Goal: Task Accomplishment & Management: Use online tool/utility

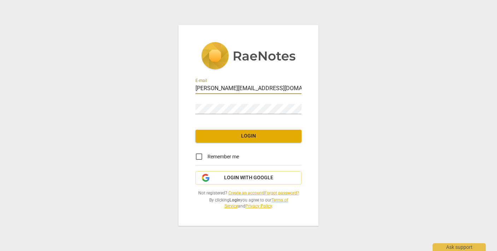
type input "[PERSON_NAME][EMAIL_ADDRESS][DOMAIN_NAME]"
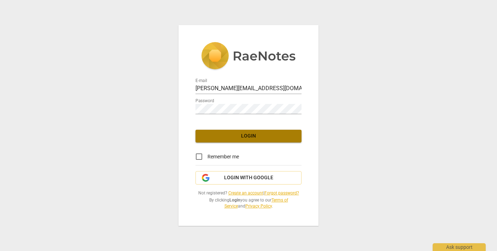
click at [225, 139] on span "Login" at bounding box center [248, 136] width 95 height 7
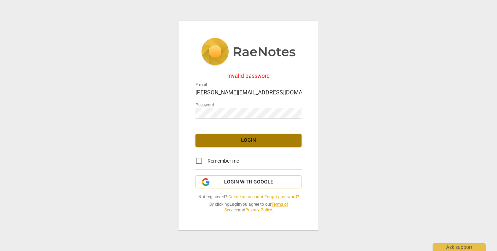
click at [231, 140] on span "Login" at bounding box center [248, 140] width 95 height 7
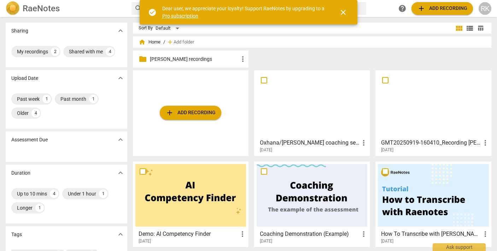
click at [343, 11] on span "close" at bounding box center [343, 12] width 8 height 8
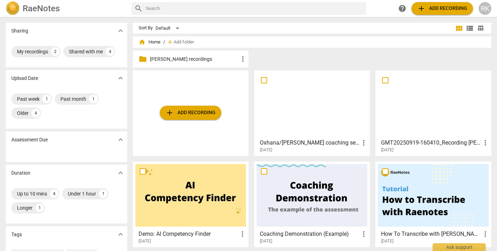
click at [362, 143] on span "more_vert" at bounding box center [364, 143] width 8 height 8
click at [362, 143] on li "Move" at bounding box center [371, 142] width 27 height 17
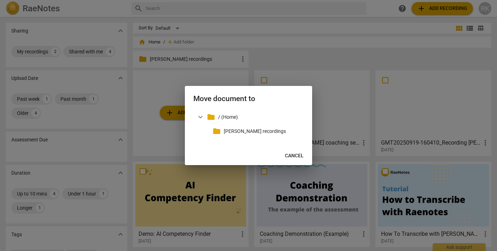
click at [292, 154] on span "Cancel" at bounding box center [294, 155] width 19 height 7
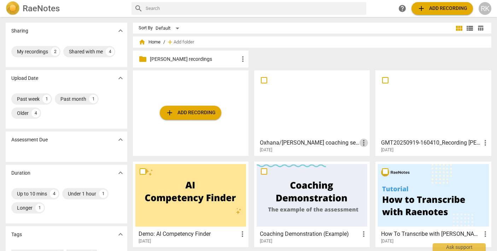
click at [362, 142] on span "more_vert" at bounding box center [364, 143] width 8 height 8
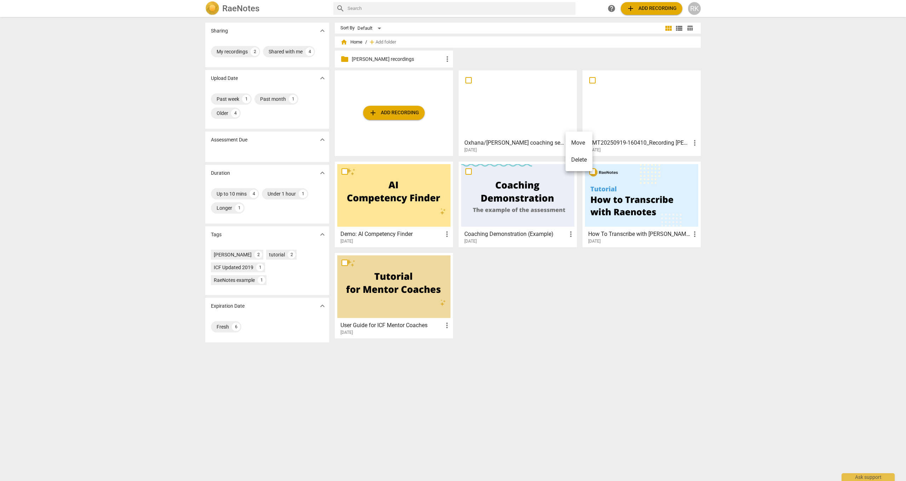
click at [234, 53] on div at bounding box center [453, 240] width 906 height 481
click at [235, 52] on div "My recordings" at bounding box center [232, 51] width 31 height 7
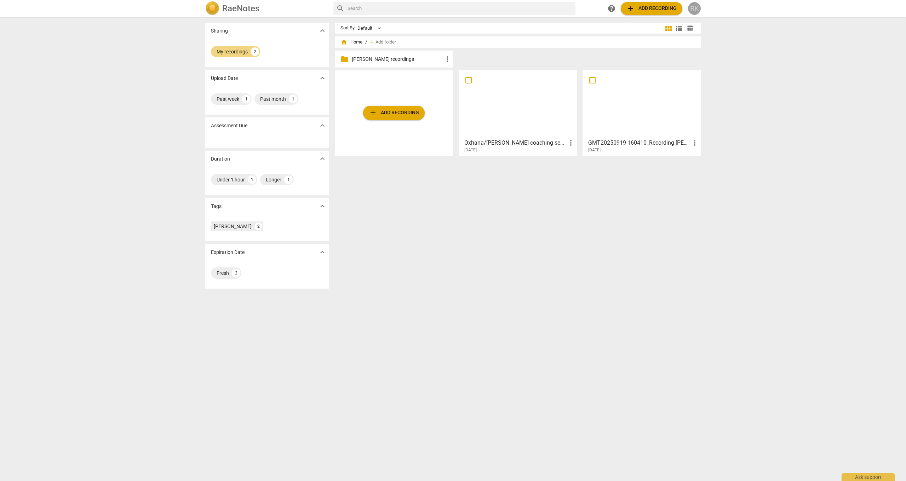
click at [497, 7] on div "RK" at bounding box center [694, 8] width 13 height 13
click at [442, 193] on div at bounding box center [453, 240] width 906 height 481
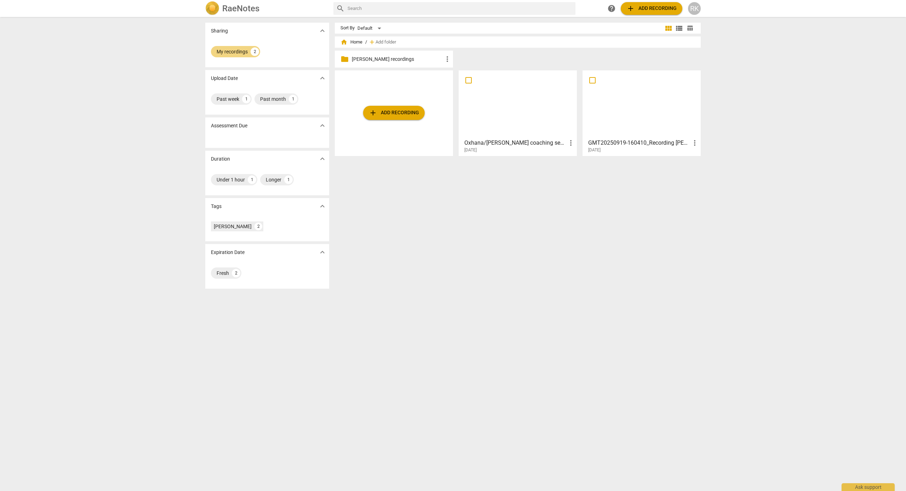
click at [497, 103] on div at bounding box center [517, 104] width 113 height 63
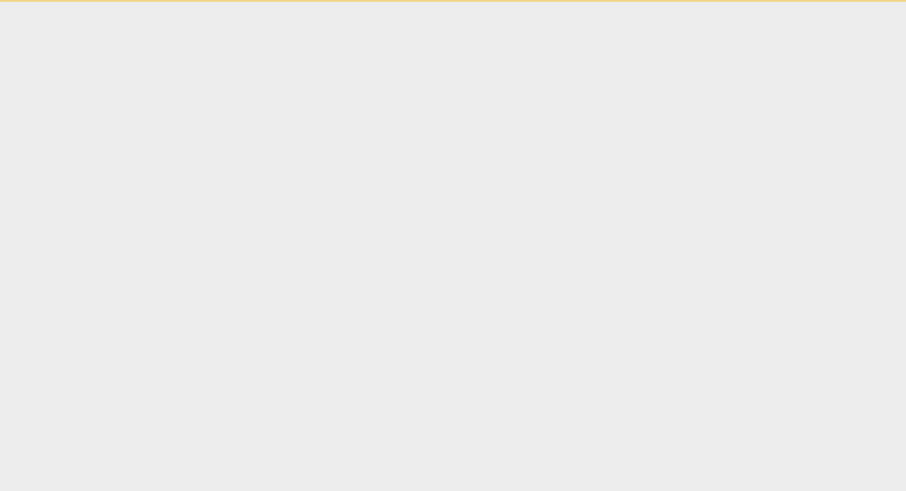
click at [497, 2] on html "Ask support" at bounding box center [453, 1] width 906 height 2
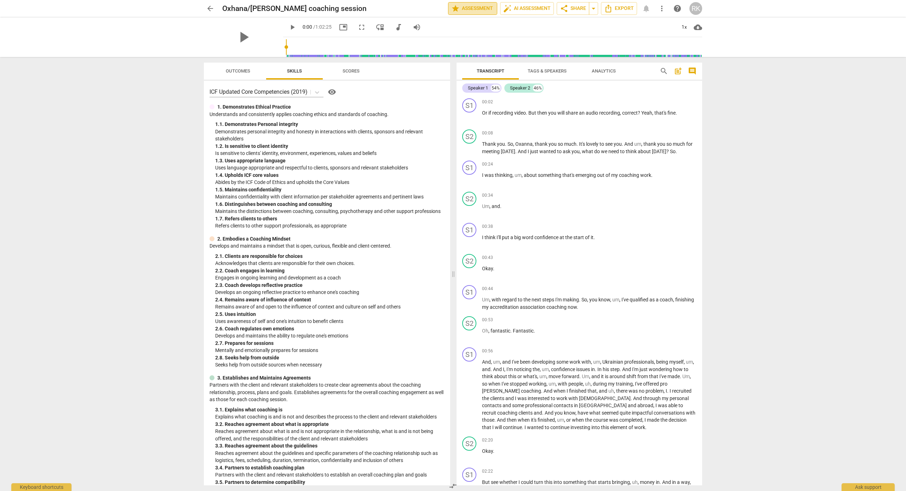
click at [484, 10] on span "star Assessment" at bounding box center [472, 8] width 43 height 8
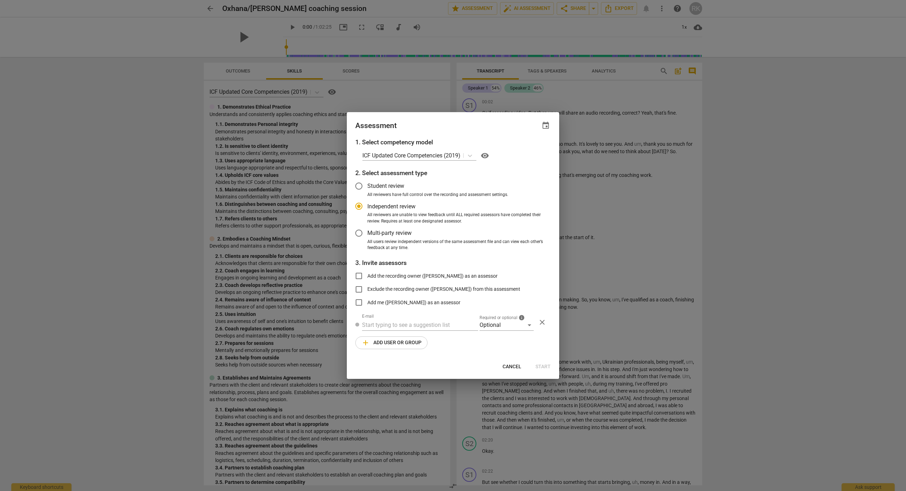
radio input "false"
click at [359, 231] on input "Multi-party review" at bounding box center [358, 233] width 17 height 17
click at [397, 251] on span "add Add user or group" at bounding box center [391, 343] width 60 height 8
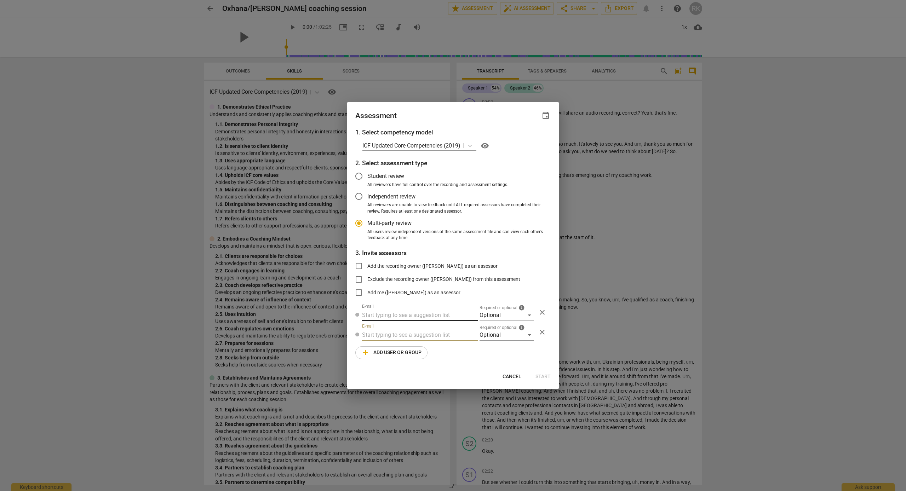
radio input "false"
type input "[EMAIL_ADDRESS][DOMAIN_NAME]"
click at [396, 251] on span "add Add user or group" at bounding box center [391, 352] width 60 height 8
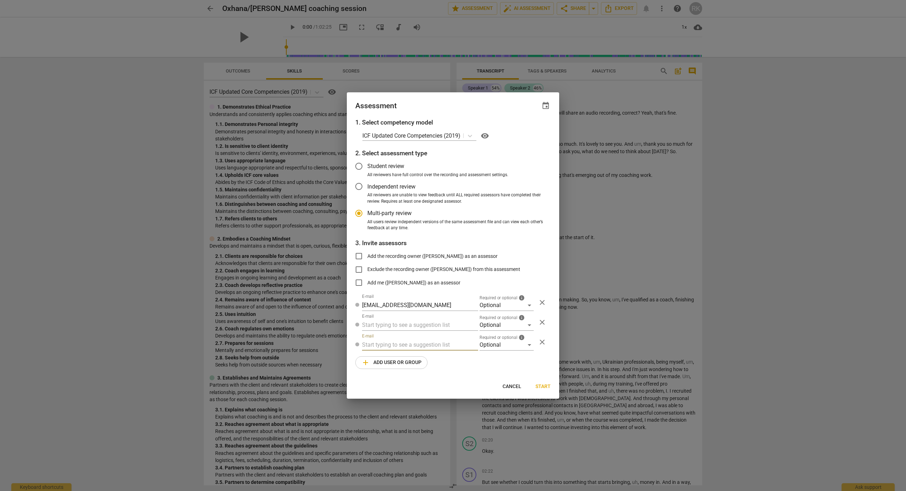
radio input "false"
click at [497, 251] on span "Start" at bounding box center [542, 386] width 15 height 7
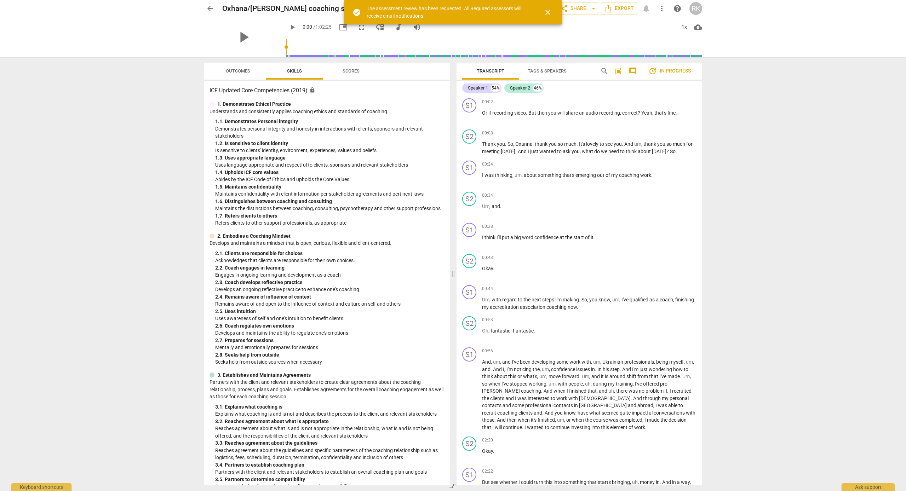
click at [497, 11] on span "close" at bounding box center [547, 12] width 8 height 8
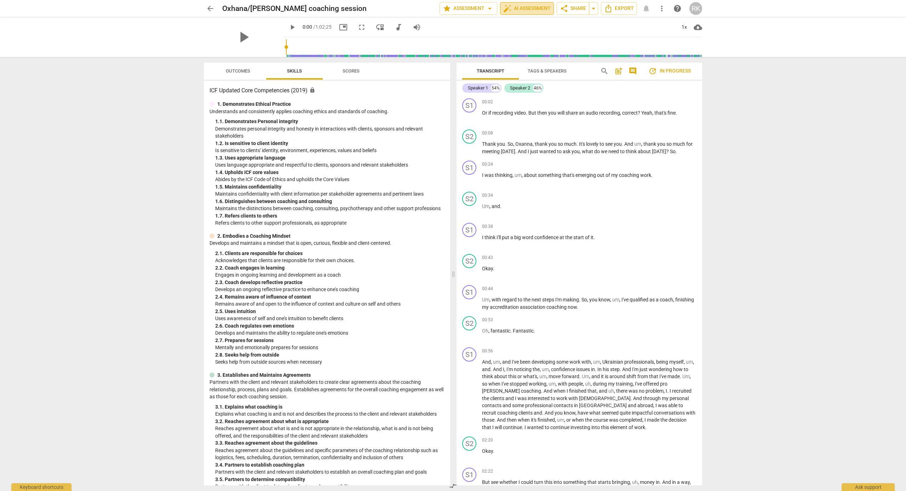
click at [497, 11] on span "auto_fix_high AI Assessment" at bounding box center [526, 8] width 47 height 8
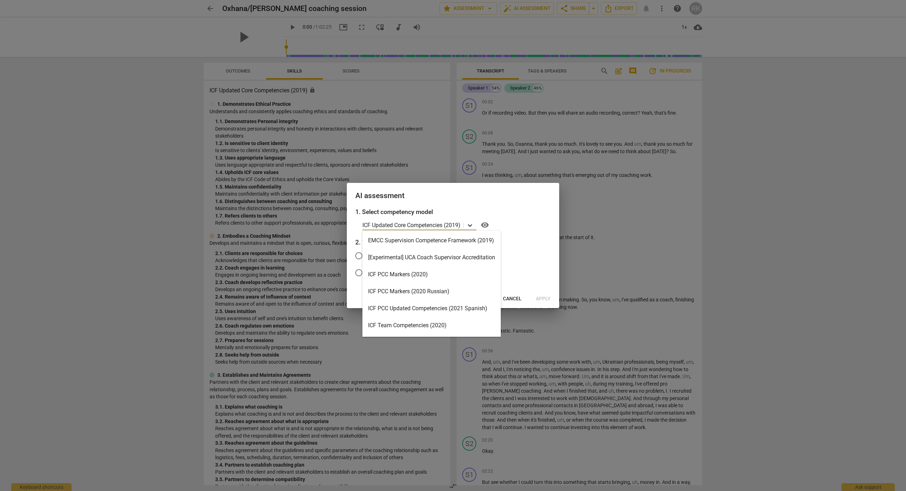
click at [470, 224] on icon at bounding box center [469, 225] width 7 height 7
click at [432, 251] on div "ICF Updated Core Competencies (2025)" at bounding box center [431, 255] width 138 height 17
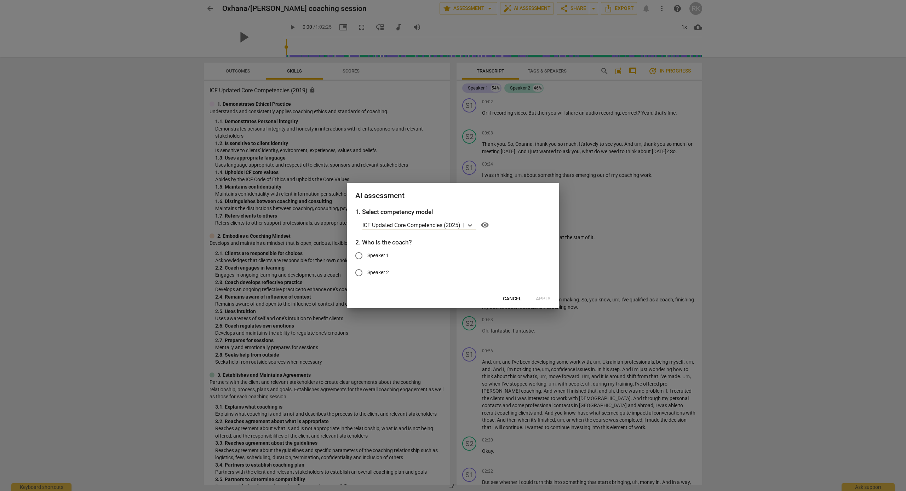
click at [359, 251] on input "Speaker 2" at bounding box center [358, 272] width 17 height 17
radio input "true"
click at [497, 251] on span "Apply" at bounding box center [543, 298] width 15 height 7
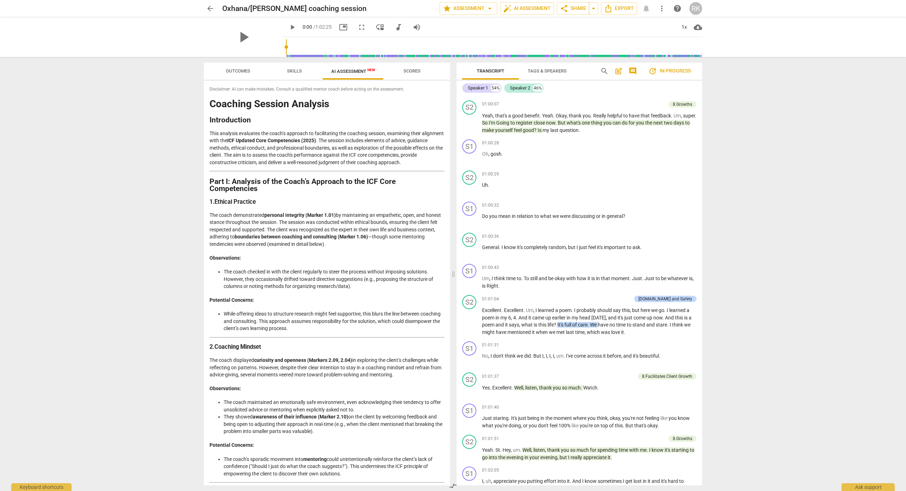
scroll to position [0, 0]
click at [497, 8] on span "Export" at bounding box center [619, 8] width 30 height 8
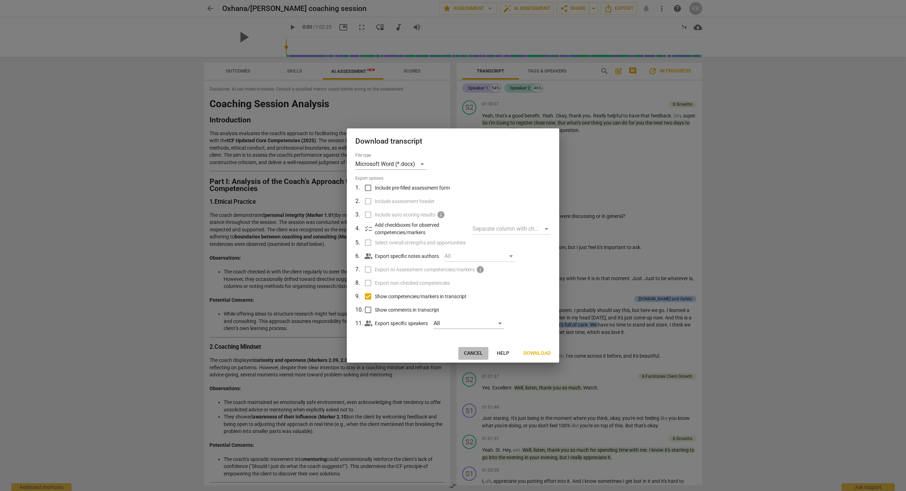
click at [477, 251] on span "Cancel" at bounding box center [473, 353] width 19 height 7
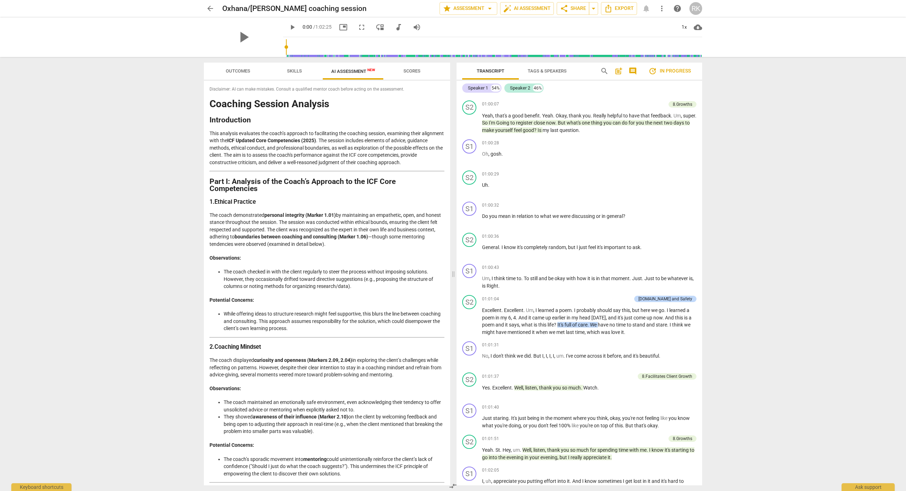
click at [295, 70] on span "Skills" at bounding box center [294, 70] width 15 height 5
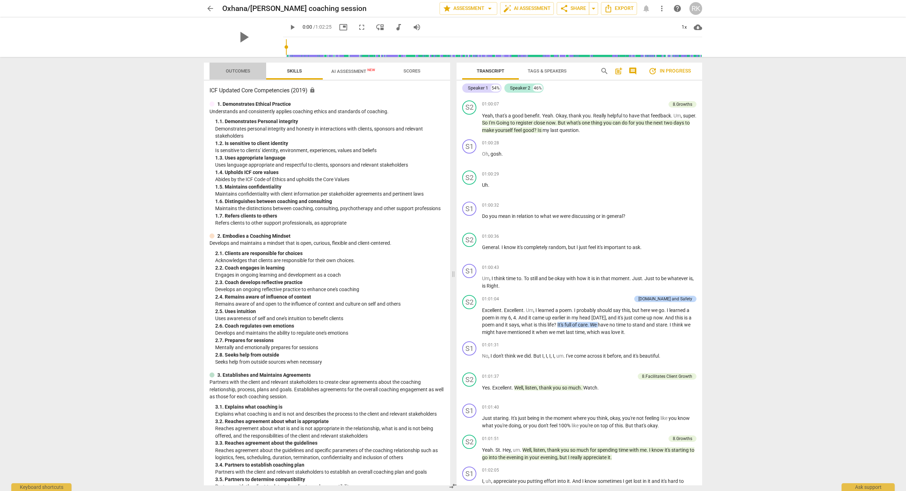
click at [248, 70] on span "Outcomes" at bounding box center [238, 70] width 24 height 5
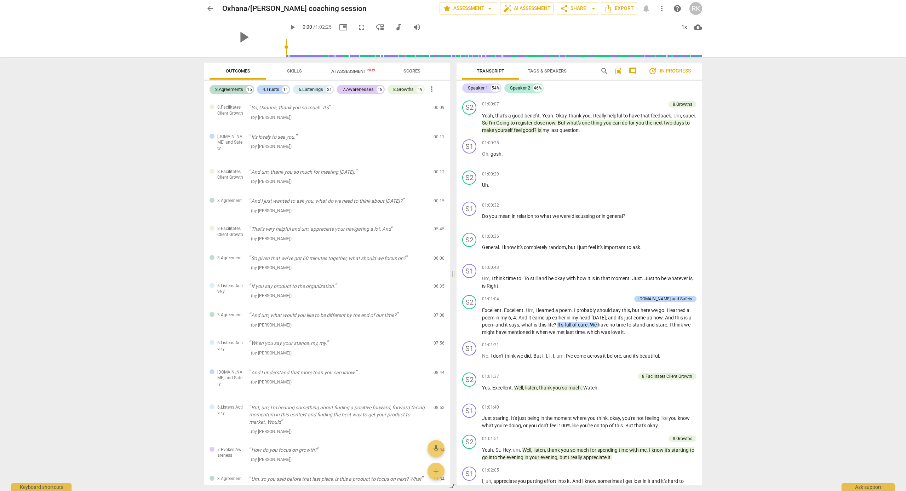
click at [410, 71] on span "Scores" at bounding box center [411, 70] width 17 height 5
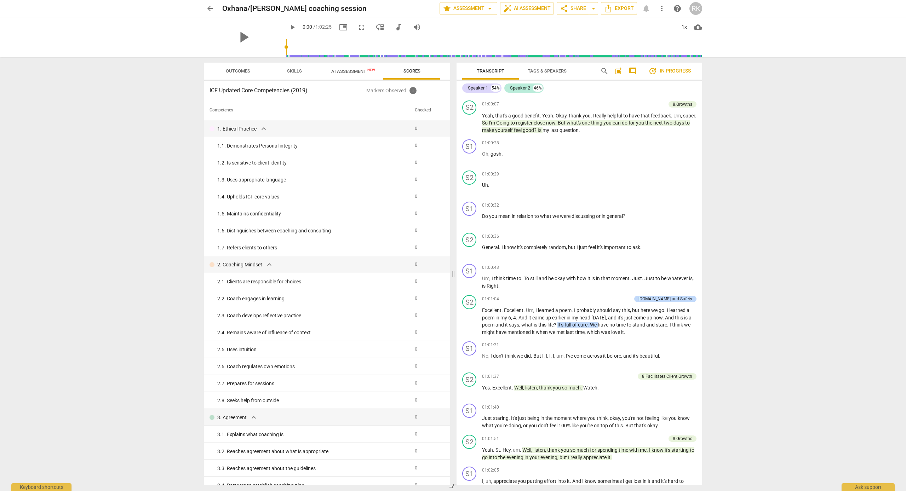
click at [236, 68] on span "Outcomes" at bounding box center [237, 72] width 41 height 10
